Goal: Obtain resource: Download file/media

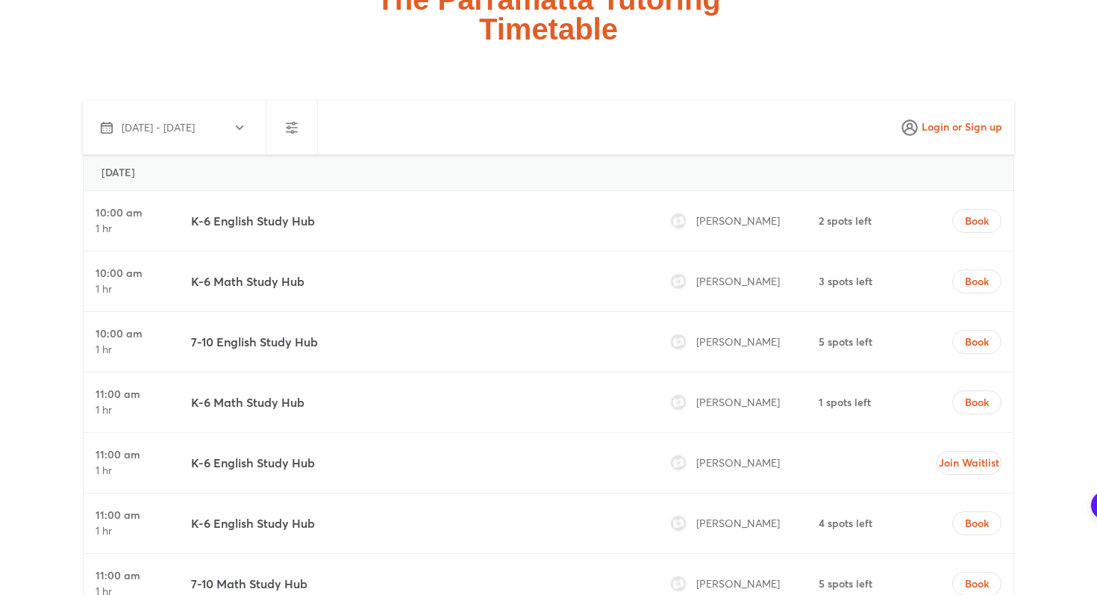
click at [270, 101] on div at bounding box center [292, 128] width 52 height 54
click at [284, 119] on icon "button" at bounding box center [292, 128] width 18 height 18
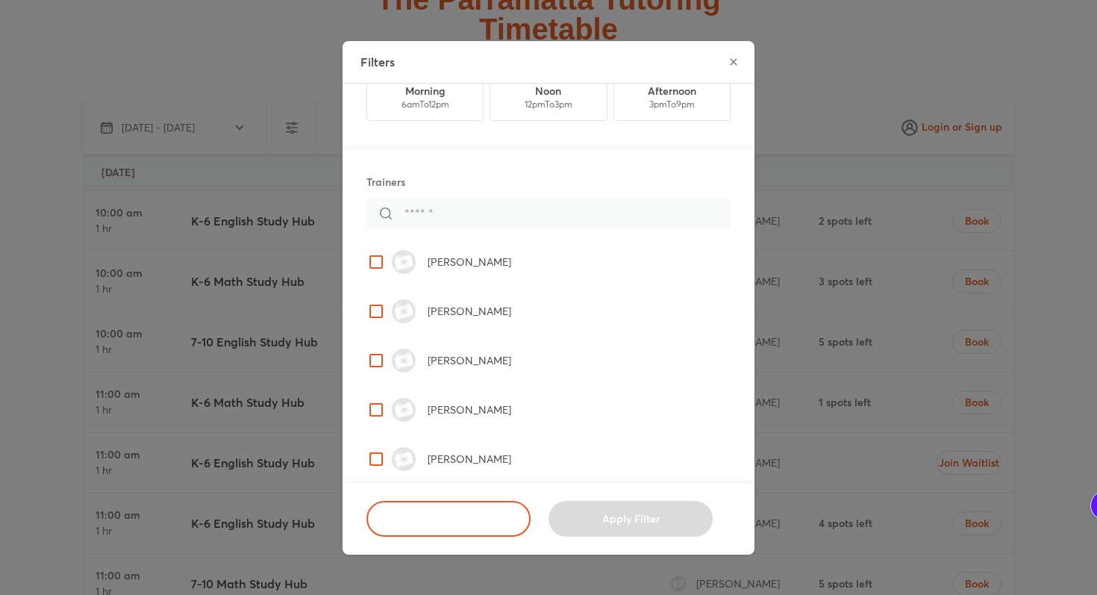
scroll to position [54, 0]
click at [735, 57] on icon "close" at bounding box center [734, 62] width 12 height 12
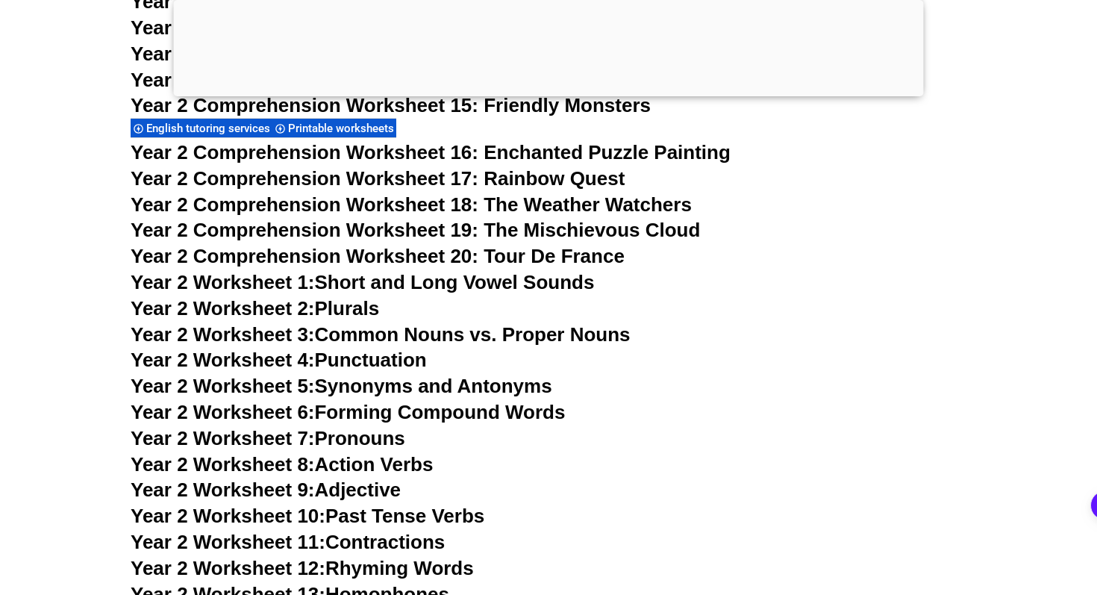
scroll to position [4015, 0]
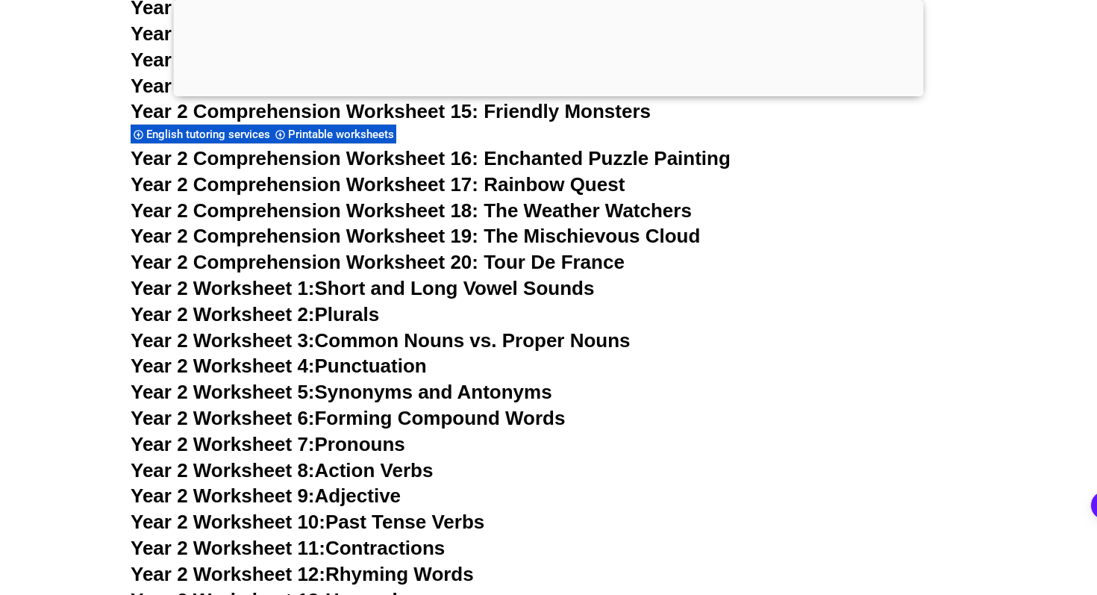
click at [494, 232] on span "Year 2 Comprehension Worksheet 19: The Mischievous Cloud" at bounding box center [416, 236] width 570 height 22
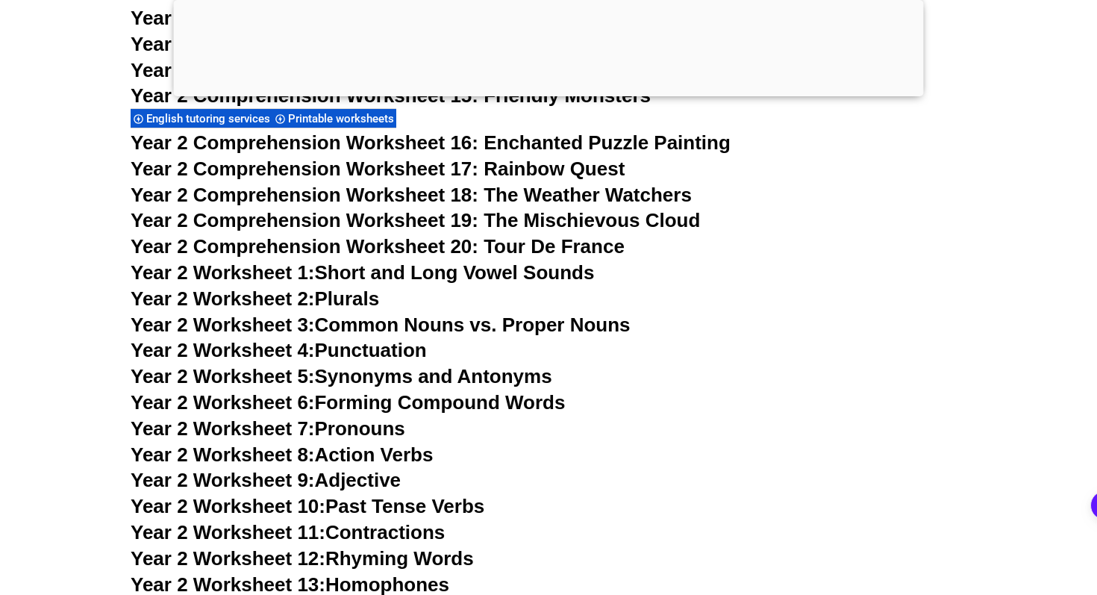
scroll to position [4032, 0]
click at [515, 163] on span "Year 2 Comprehension Worksheet 17: Rainbow Quest" at bounding box center [378, 168] width 494 height 22
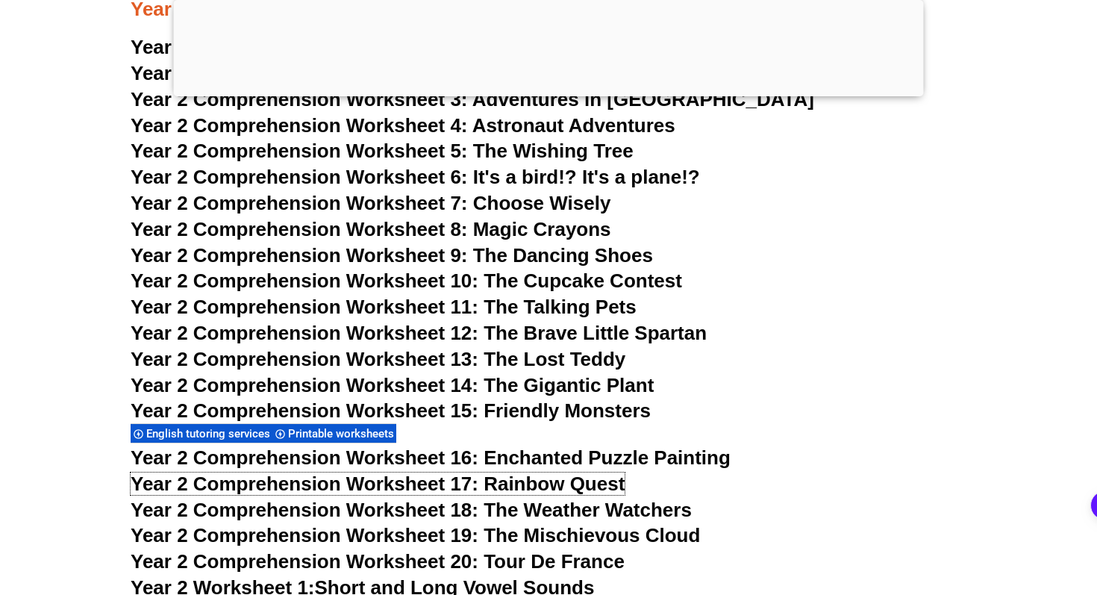
scroll to position [3713, 0]
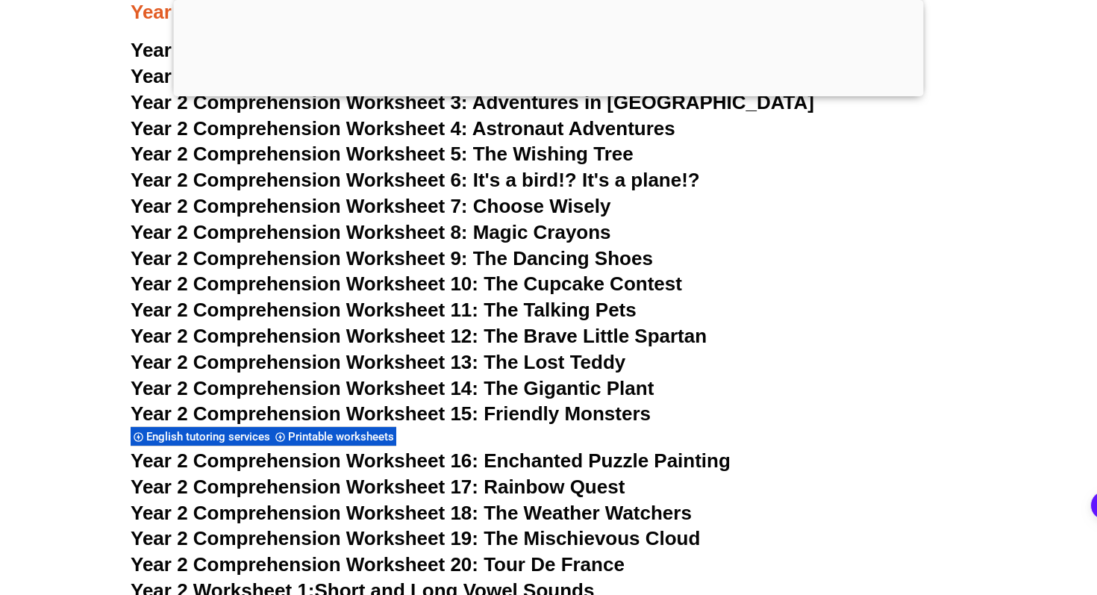
click at [555, 211] on span "Choose Wisely" at bounding box center [542, 206] width 138 height 22
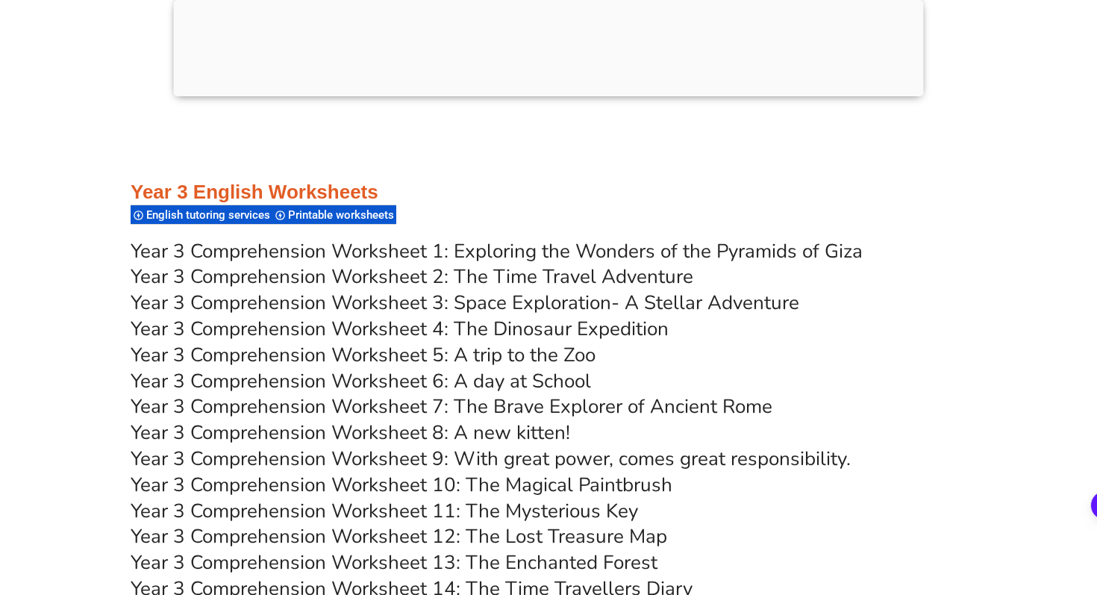
scroll to position [4911, 0]
